Goal: Find contact information: Find contact information

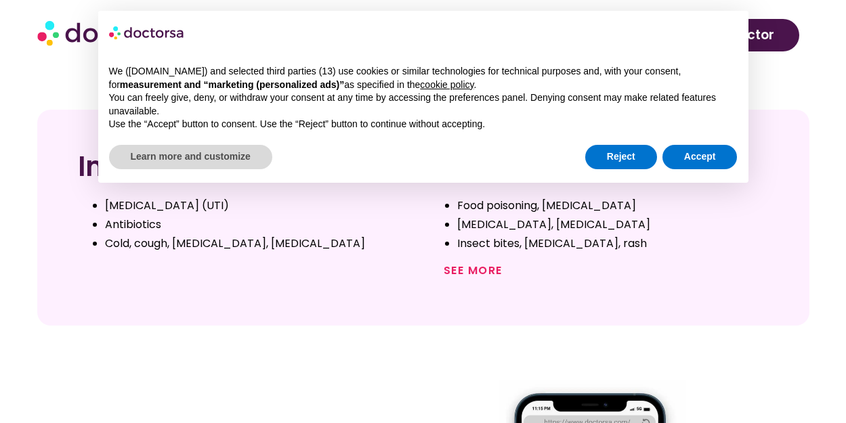
scroll to position [1084, 0]
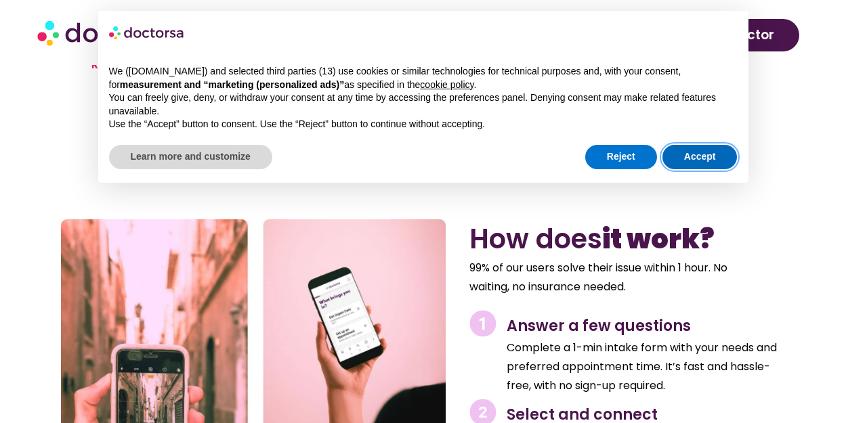
click at [684, 158] on button "Accept" at bounding box center [699, 157] width 75 height 24
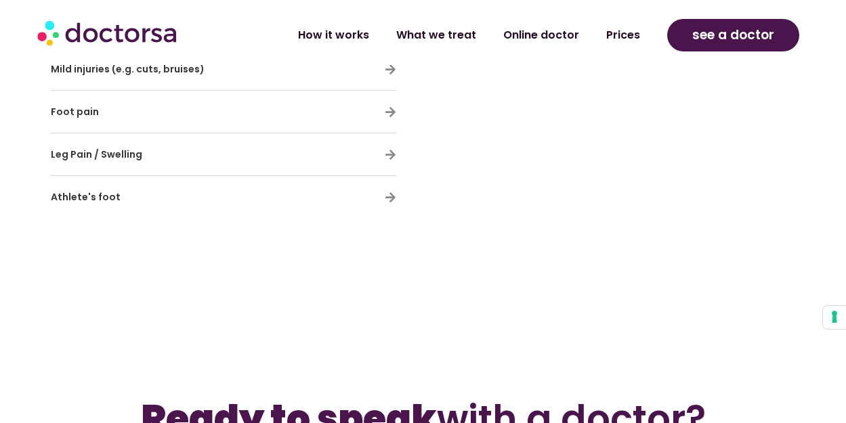
scroll to position [6245, 0]
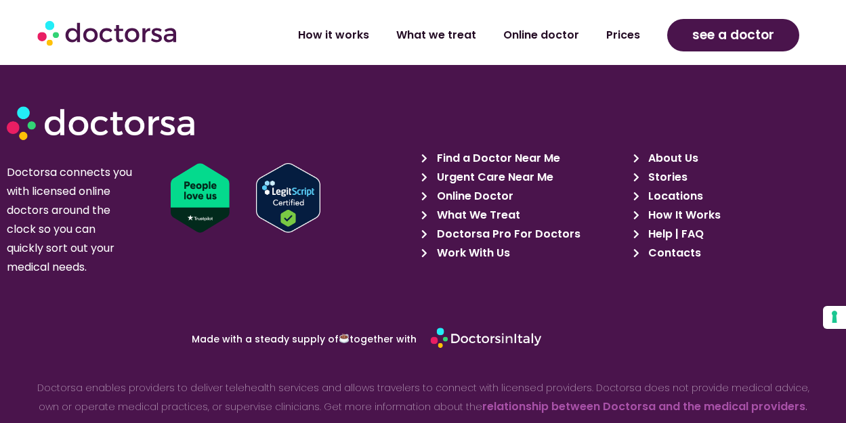
click at [648, 244] on span "Contacts" at bounding box center [673, 253] width 56 height 19
click at [649, 244] on span "Contacts" at bounding box center [673, 253] width 56 height 19
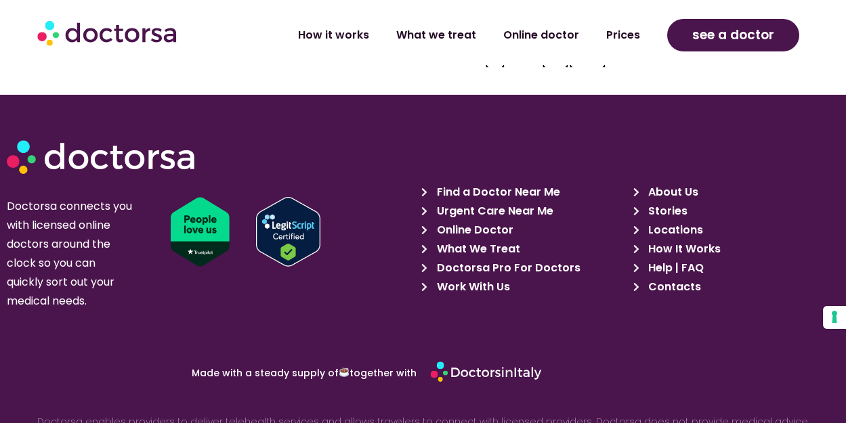
scroll to position [1300, 0]
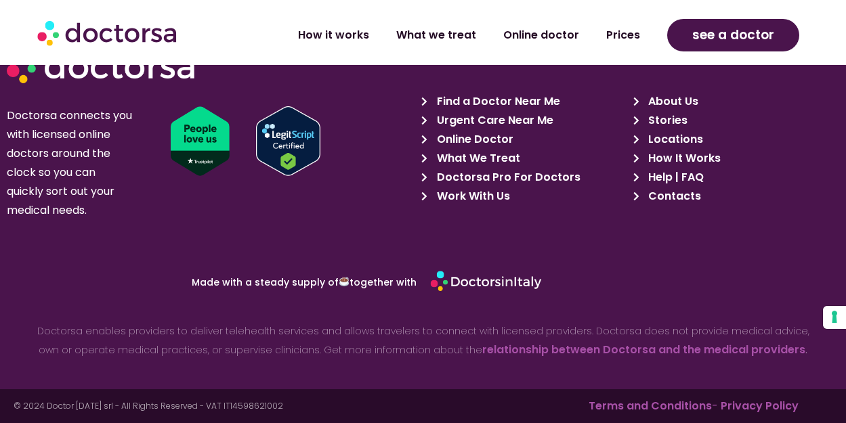
click at [695, 179] on span "Help | FAQ" at bounding box center [674, 177] width 59 height 19
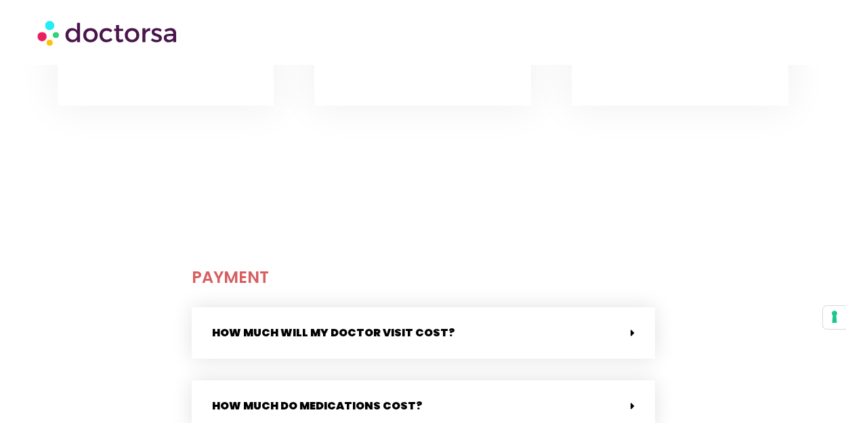
scroll to position [542, 0]
